Goal: Transaction & Acquisition: Purchase product/service

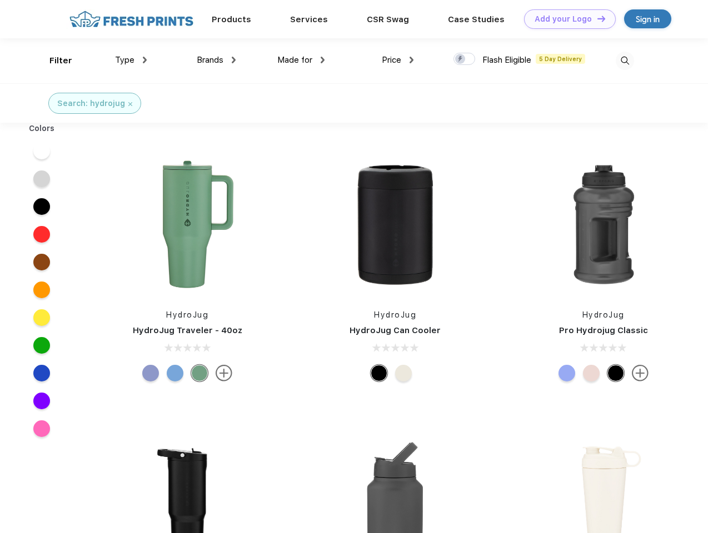
click at [566, 19] on link "Add your Logo Design Tool" at bounding box center [570, 18] width 92 height 19
click at [0, 0] on div "Design Tool" at bounding box center [0, 0] width 0 height 0
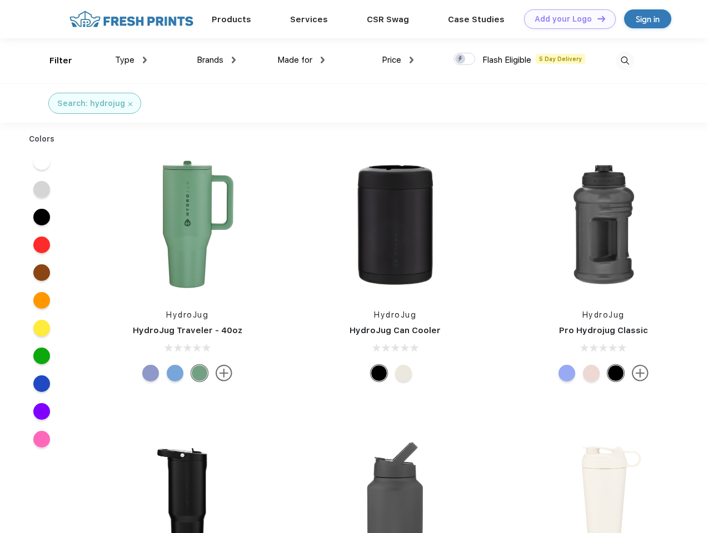
click at [596, 18] on link "Add your Logo Design Tool" at bounding box center [570, 18] width 92 height 19
click at [53, 61] on div "Filter" at bounding box center [60, 60] width 23 height 13
click at [131, 60] on span "Type" at bounding box center [124, 60] width 19 height 10
click at [216, 60] on span "Brands" at bounding box center [210, 60] width 27 height 10
click at [301, 60] on span "Made for" at bounding box center [294, 60] width 35 height 10
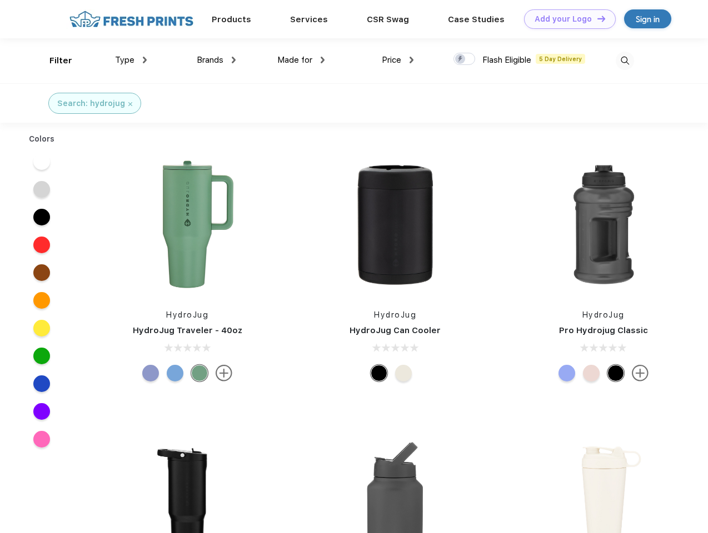
click at [398, 60] on span "Price" at bounding box center [391, 60] width 19 height 10
click at [464, 59] on div at bounding box center [464, 59] width 22 height 12
click at [461, 59] on input "checkbox" at bounding box center [456, 55] width 7 height 7
click at [624, 61] on img at bounding box center [625, 61] width 18 height 18
